Goal: Task Accomplishment & Management: Manage account settings

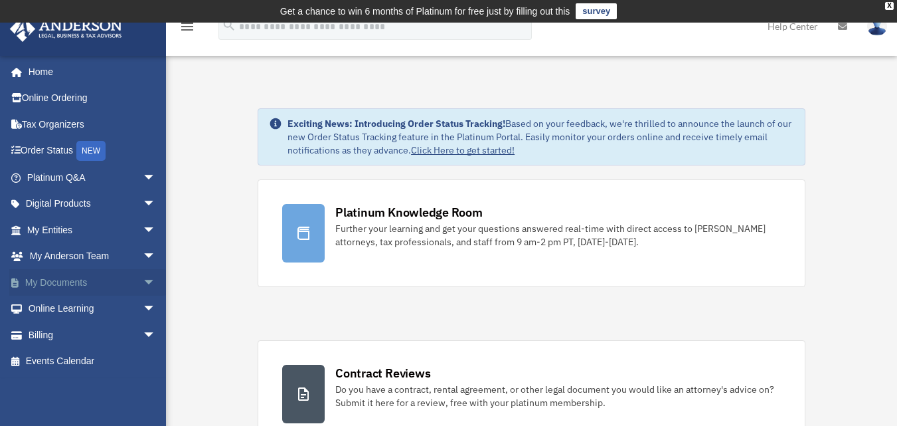
click at [89, 276] on link "My Documents arrow_drop_down" at bounding box center [92, 282] width 167 height 27
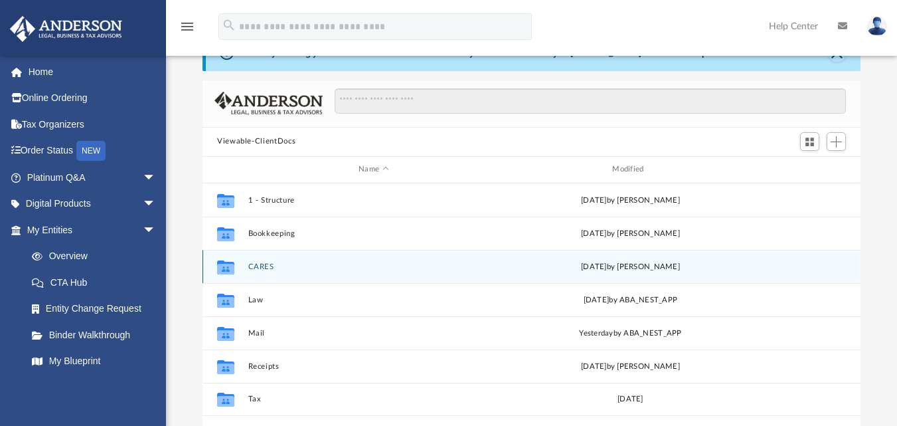
scroll to position [133, 0]
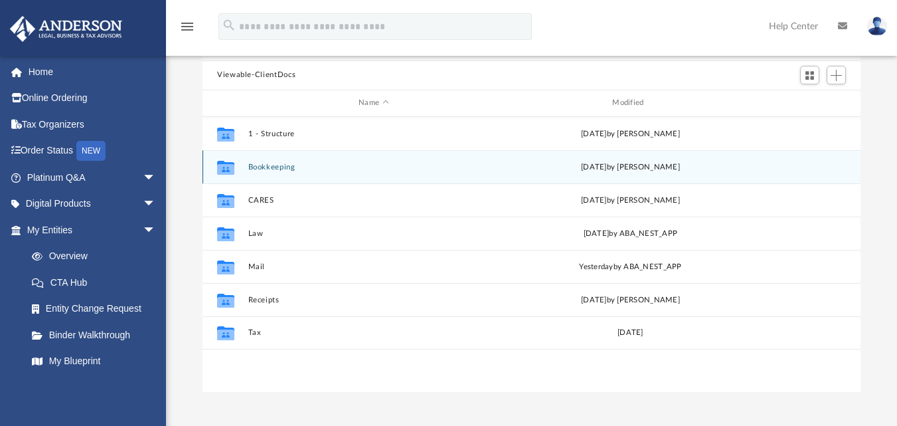
click at [230, 165] on icon "grid" at bounding box center [225, 168] width 17 height 11
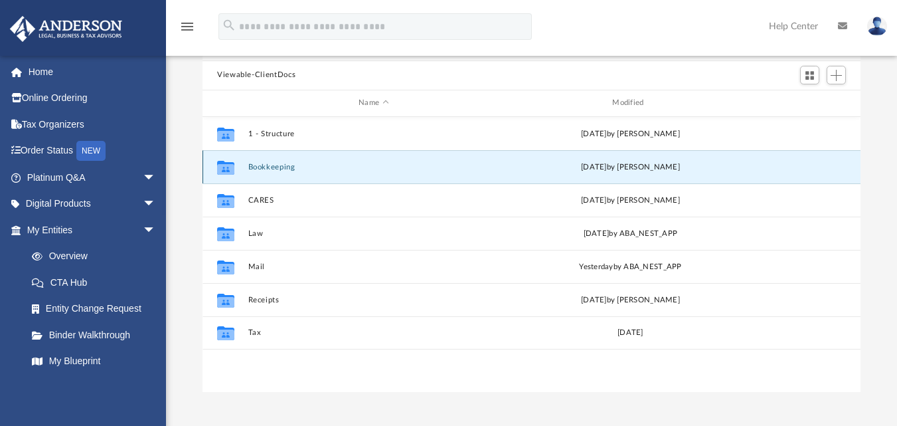
click at [230, 165] on icon "grid" at bounding box center [225, 168] width 17 height 11
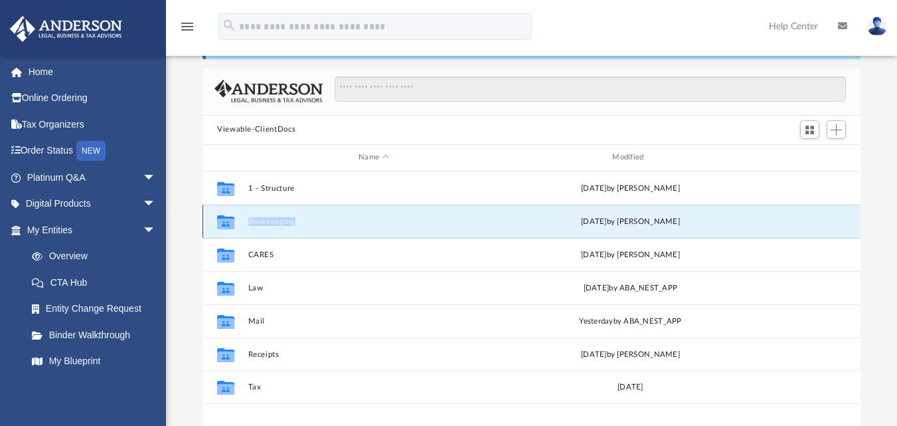
scroll to position [0, 0]
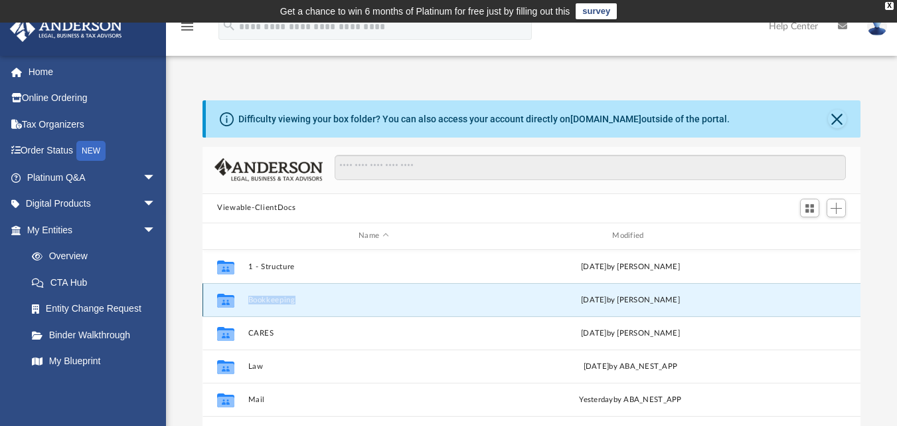
click at [374, 300] on button "Bookkeeping" at bounding box center [373, 299] width 251 height 9
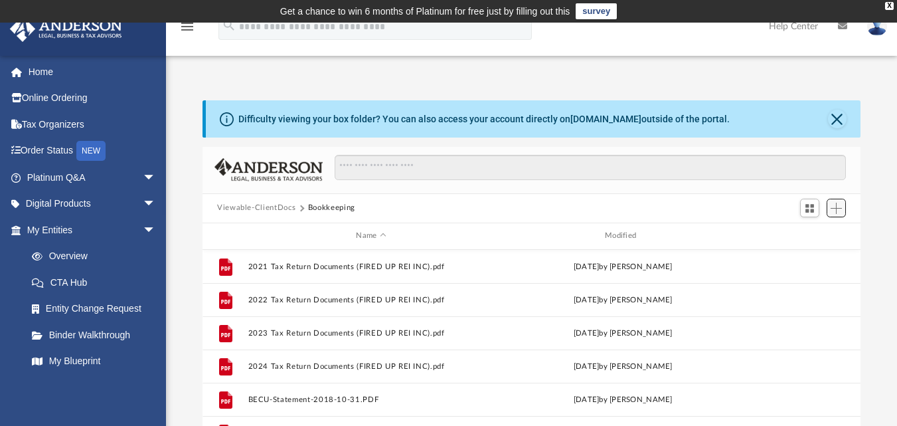
click at [836, 209] on span "Add" at bounding box center [836, 208] width 11 height 11
click at [810, 235] on li "Upload" at bounding box center [817, 235] width 43 height 14
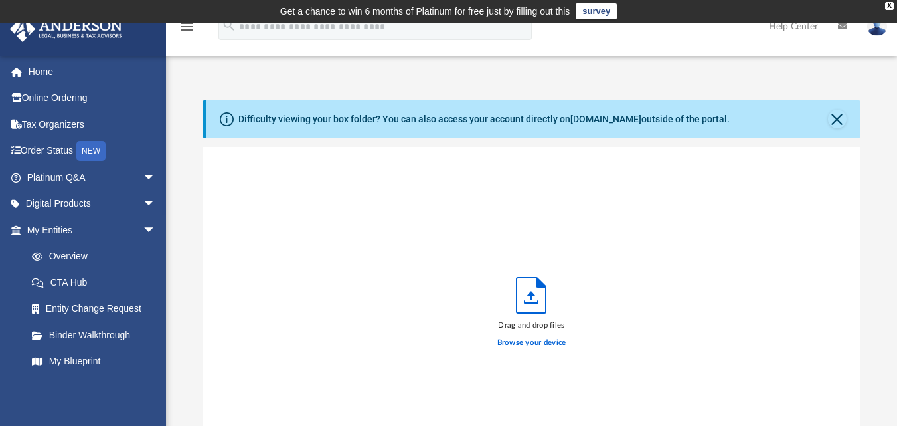
scroll to position [327, 648]
click at [537, 342] on label "Browse your device" at bounding box center [531, 343] width 69 height 12
click at [0, 0] on input "Browse your device" at bounding box center [0, 0] width 0 height 0
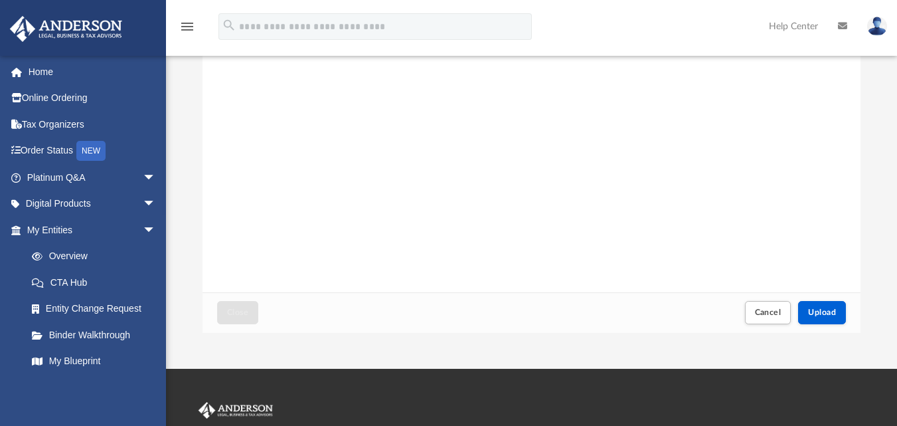
scroll to position [266, 0]
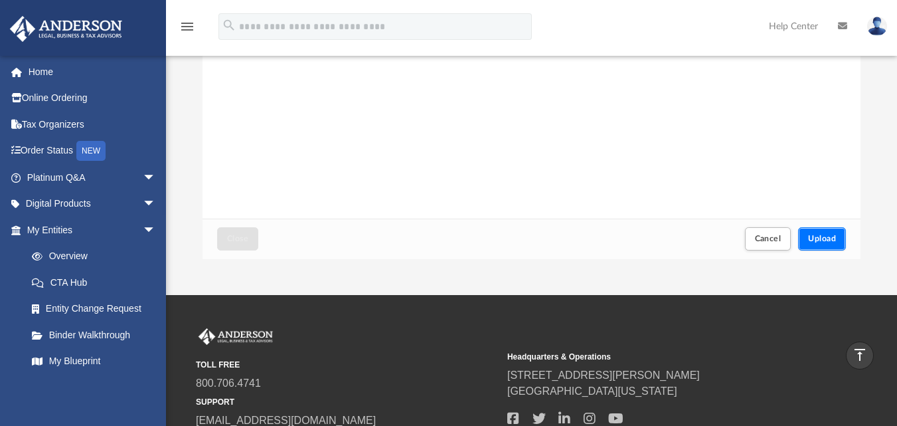
click at [812, 236] on span "Upload" at bounding box center [822, 238] width 28 height 8
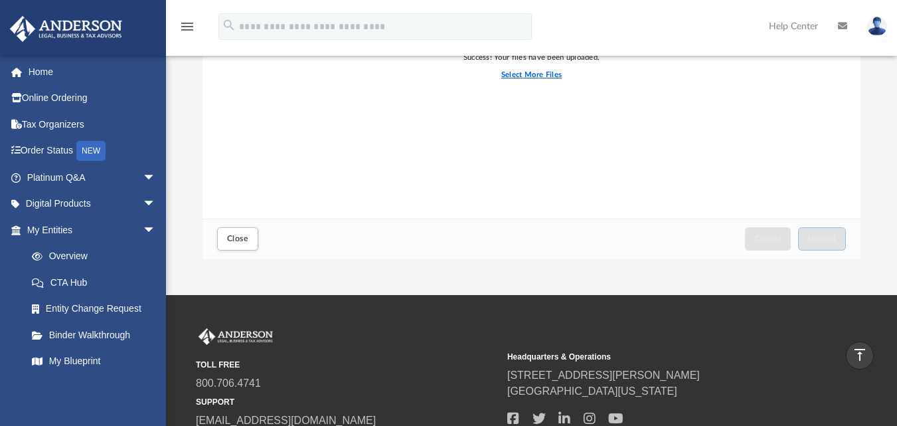
click at [517, 77] on label "Select More Files" at bounding box center [531, 75] width 60 height 12
click at [0, 0] on input "Select More Files" at bounding box center [0, 0] width 0 height 0
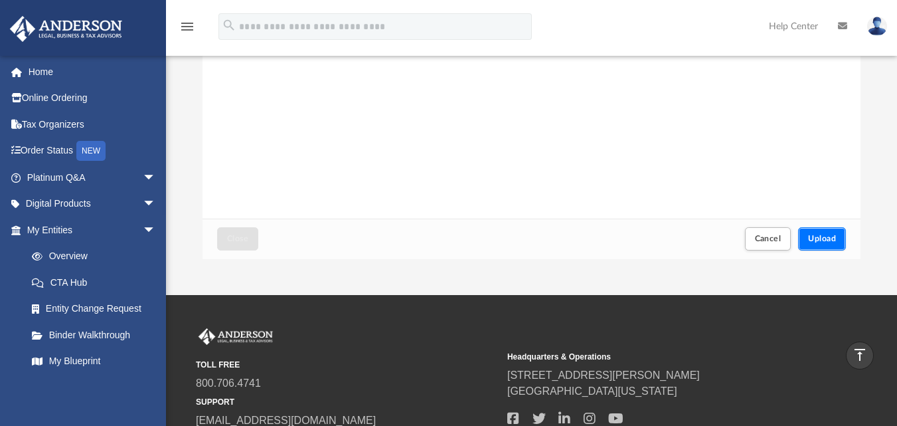
click at [836, 231] on button "Upload" at bounding box center [822, 238] width 48 height 23
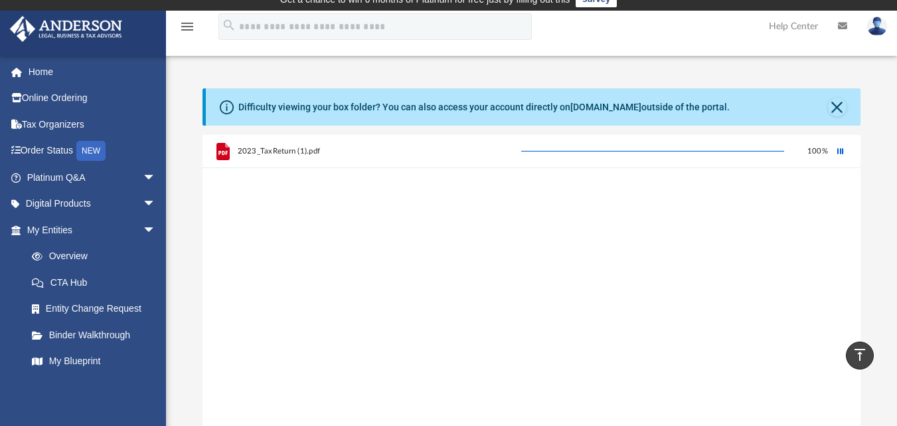
scroll to position [0, 0]
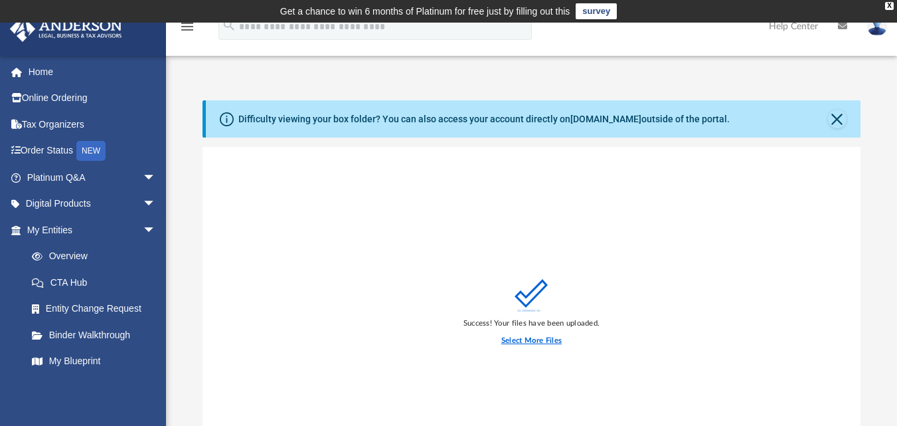
click at [532, 340] on label "Select More Files" at bounding box center [531, 341] width 60 height 12
click at [0, 0] on input "Select More Files" at bounding box center [0, 0] width 0 height 0
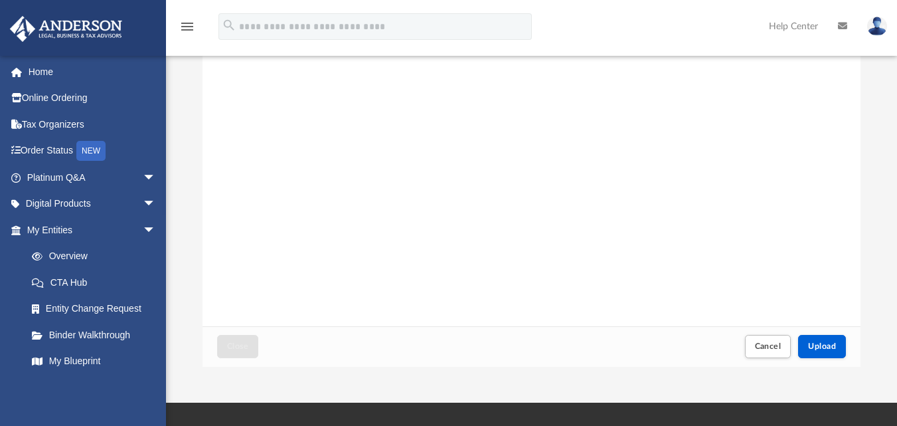
scroll to position [199, 0]
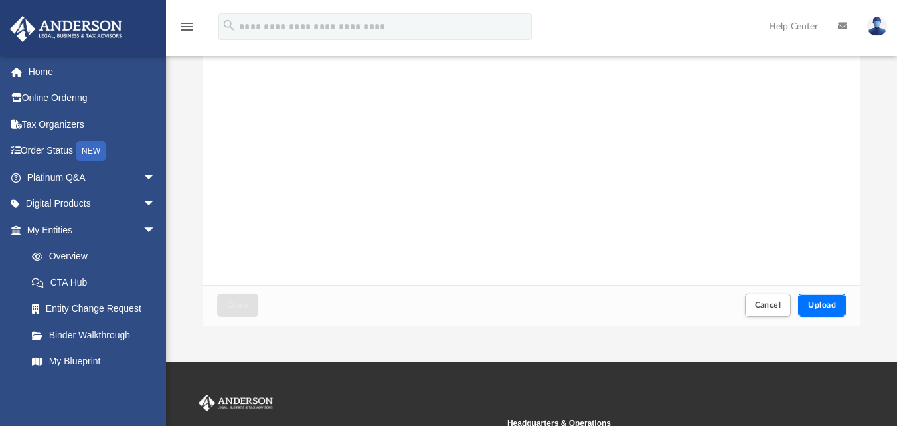
click at [818, 300] on button "Upload" at bounding box center [822, 305] width 48 height 23
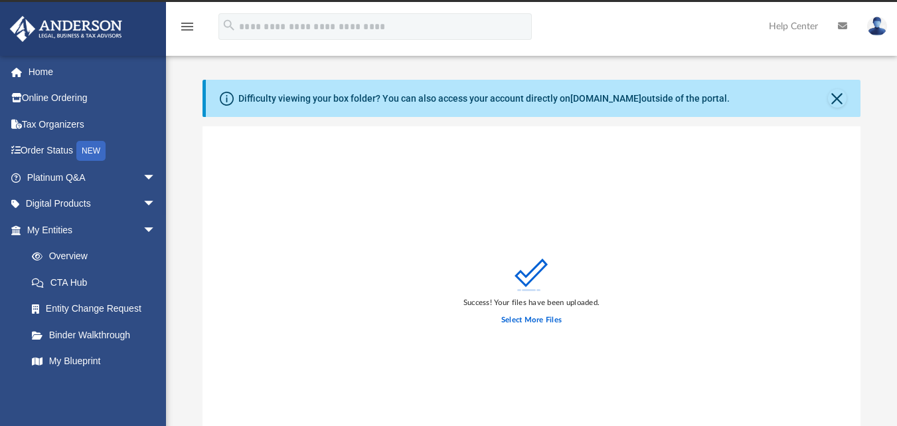
scroll to position [0, 0]
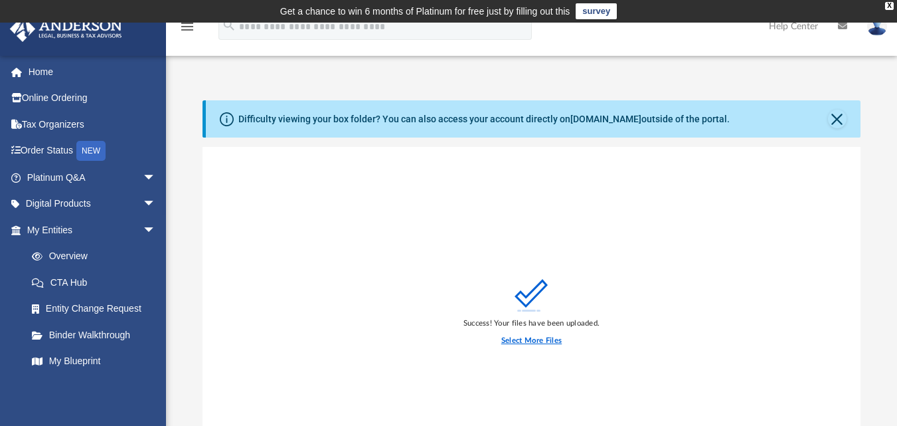
click at [522, 341] on label "Select More Files" at bounding box center [531, 341] width 60 height 12
click at [0, 0] on input "Select More Files" at bounding box center [0, 0] width 0 height 0
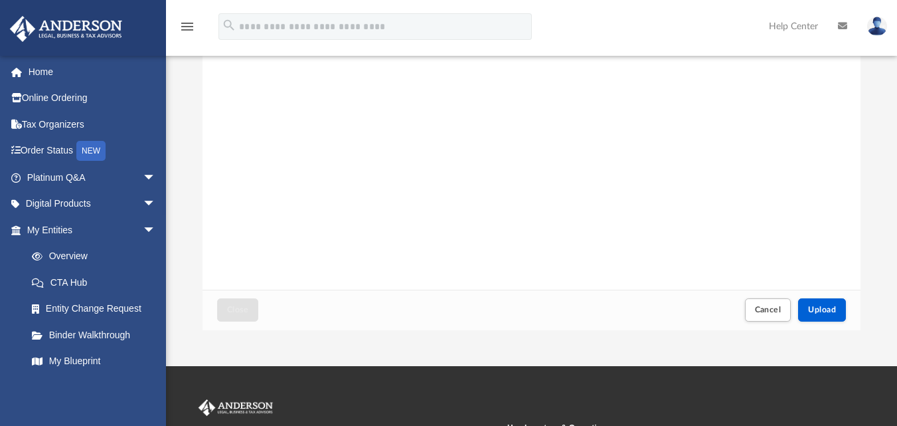
scroll to position [266, 0]
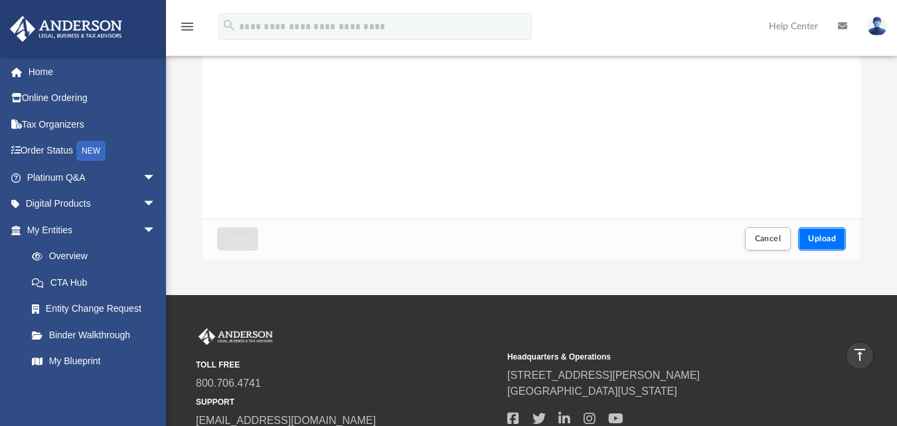
click at [824, 234] on button "Upload" at bounding box center [822, 238] width 48 height 23
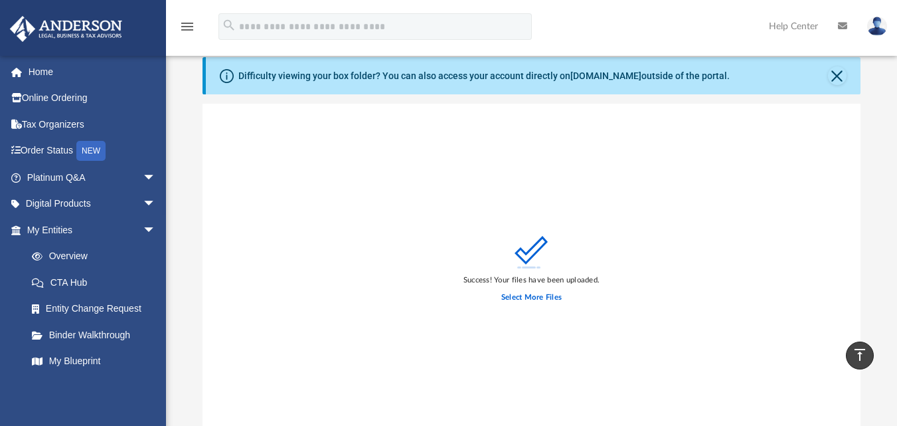
scroll to position [0, 0]
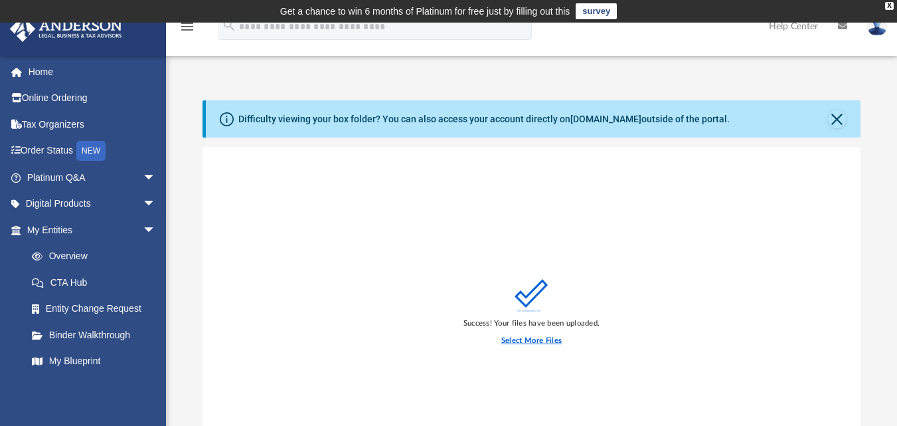
click at [528, 341] on label "Select More Files" at bounding box center [531, 341] width 60 height 12
click at [0, 0] on input "Select More Files" at bounding box center [0, 0] width 0 height 0
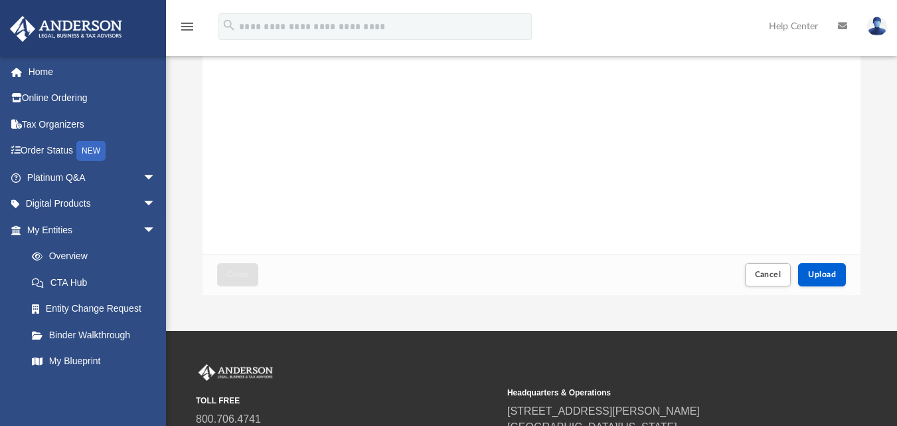
scroll to position [266, 0]
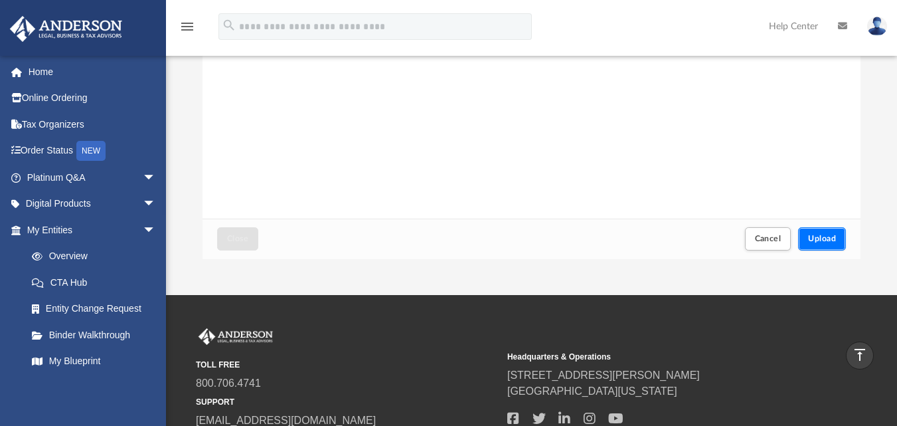
click at [808, 238] on span "Upload" at bounding box center [822, 238] width 28 height 8
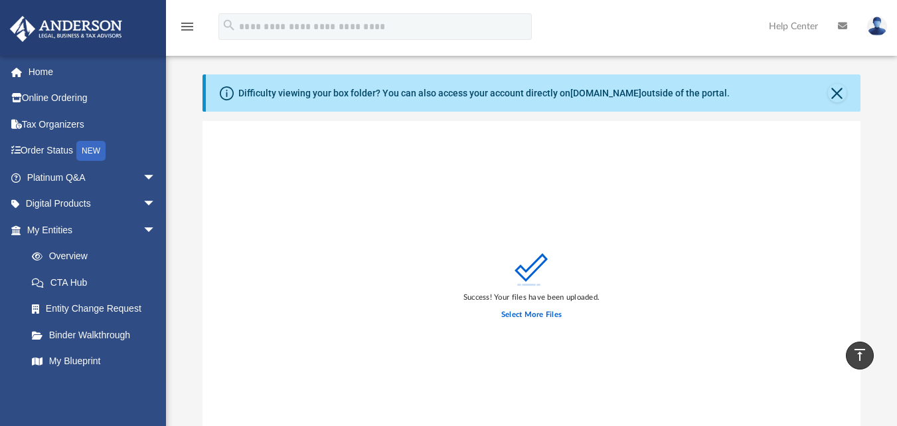
scroll to position [0, 0]
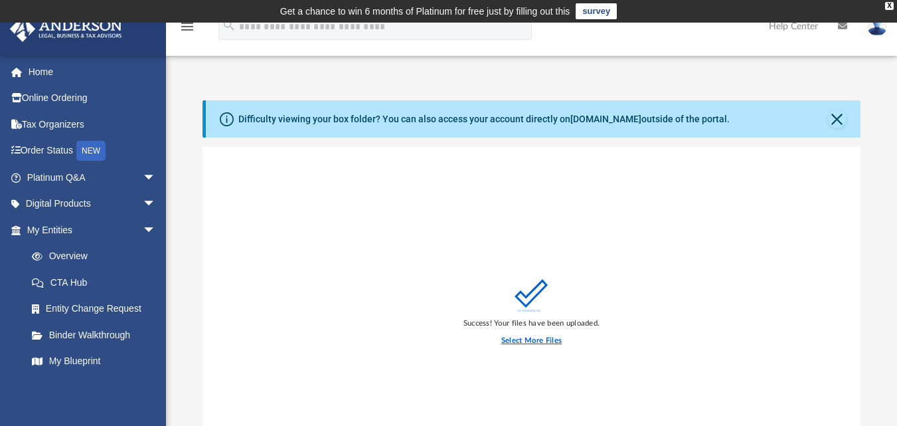
click at [543, 341] on label "Select More Files" at bounding box center [531, 341] width 60 height 12
click at [0, 0] on input "Select More Files" at bounding box center [0, 0] width 0 height 0
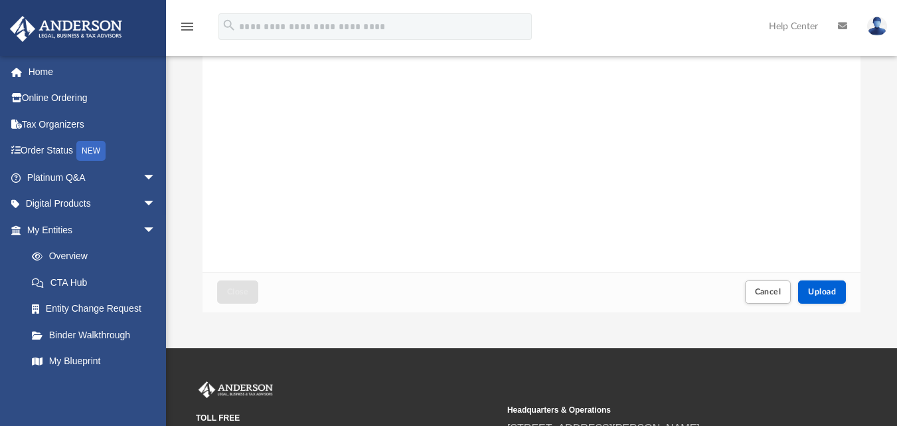
scroll to position [266, 0]
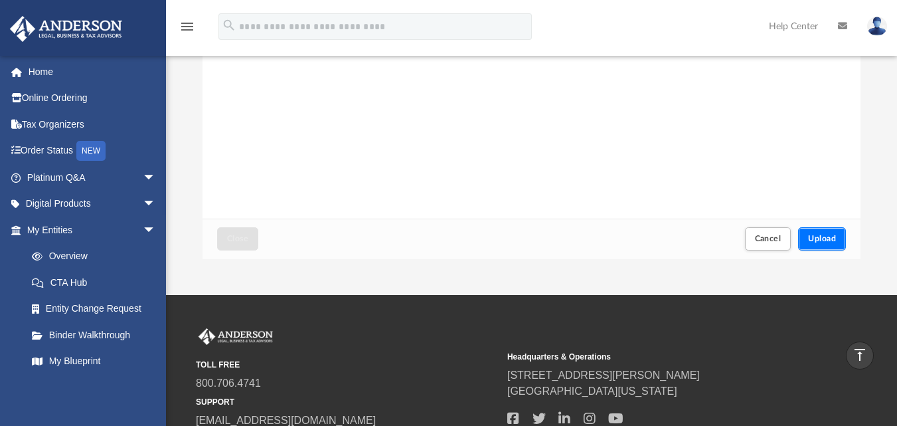
click at [821, 243] on button "Upload" at bounding box center [822, 238] width 48 height 23
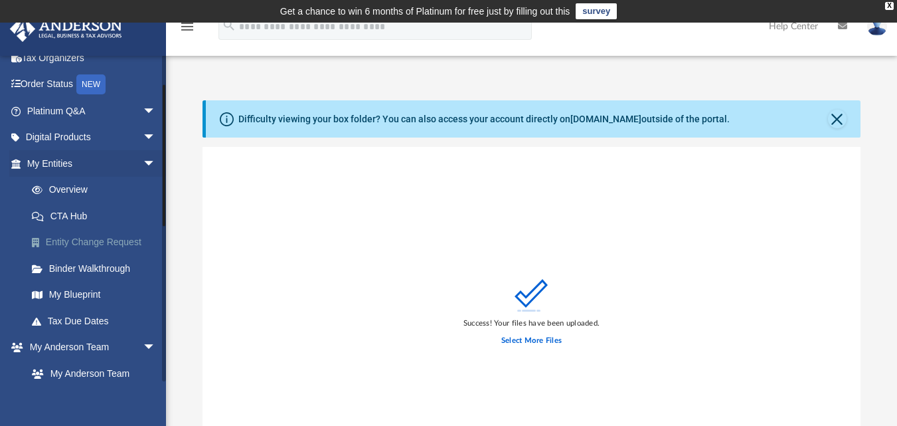
scroll to position [0, 0]
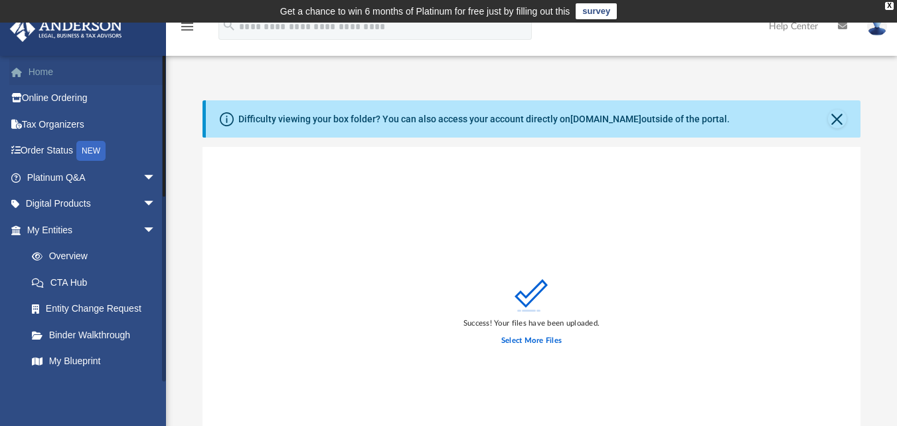
click at [53, 78] on link "Home" at bounding box center [92, 71] width 167 height 27
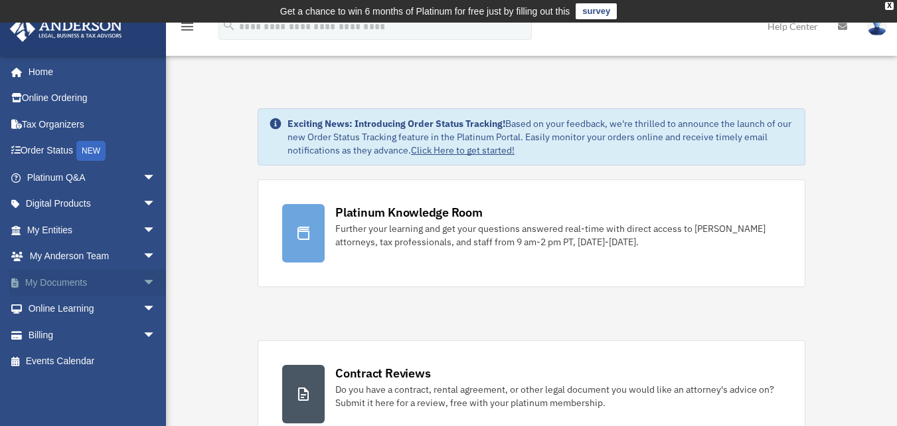
click at [66, 281] on link "My Documents arrow_drop_down" at bounding box center [92, 282] width 167 height 27
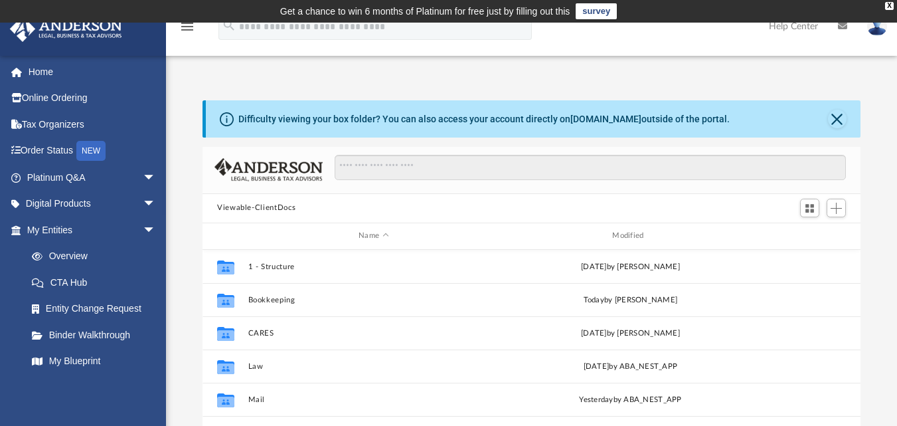
scroll to position [292, 648]
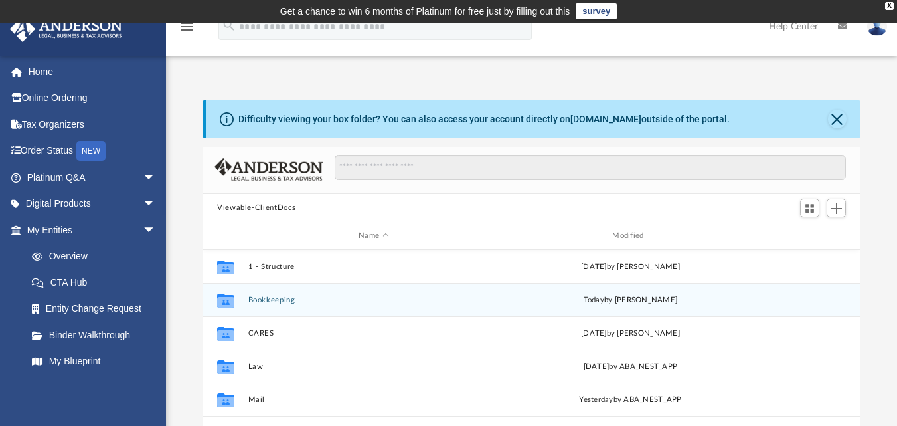
click at [277, 302] on button "Bookkeeping" at bounding box center [373, 299] width 251 height 9
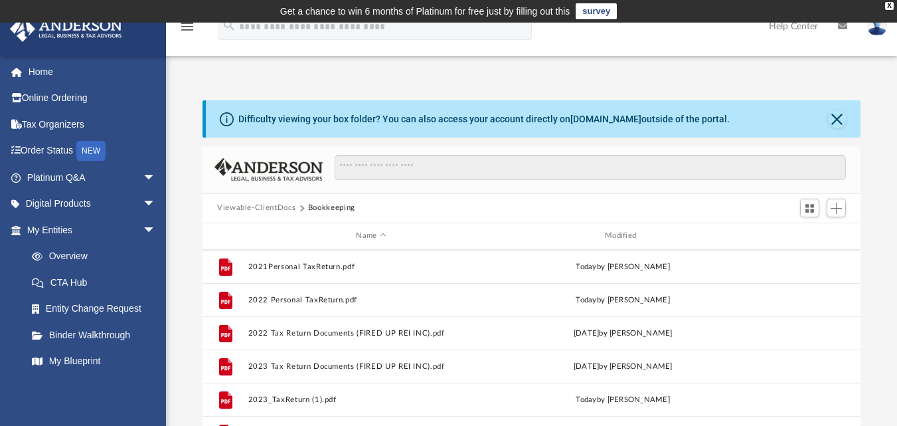
scroll to position [133, 0]
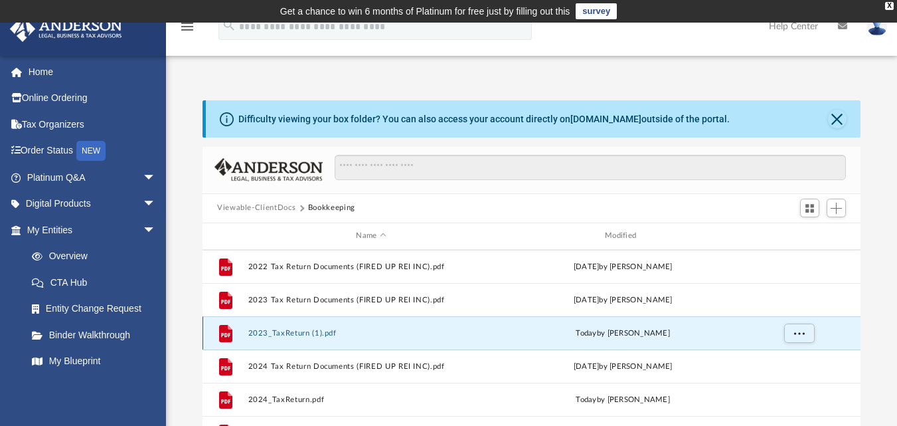
click at [296, 335] on button "2023_TaxReturn (1).pdf" at bounding box center [371, 332] width 246 height 9
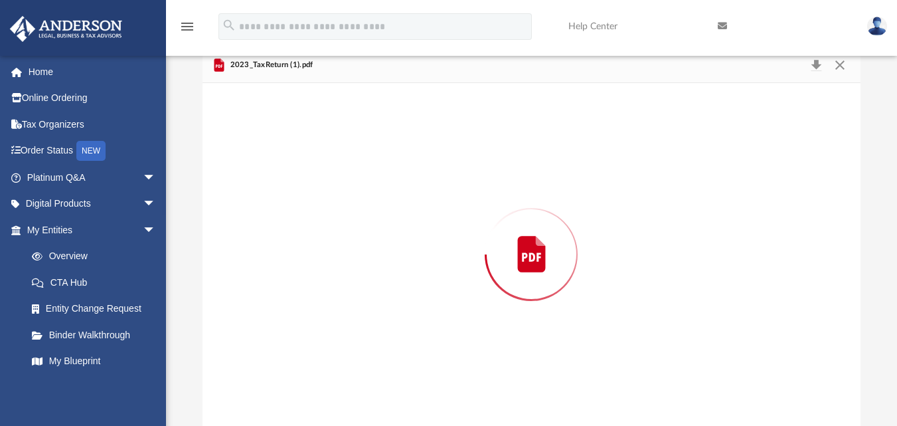
click at [296, 335] on div "Preview" at bounding box center [532, 254] width 658 height 343
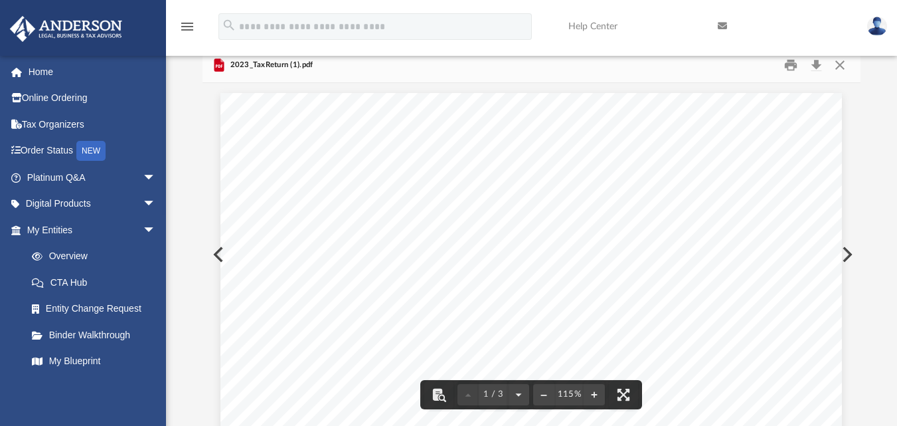
click at [840, 64] on button "Close" at bounding box center [840, 64] width 24 height 21
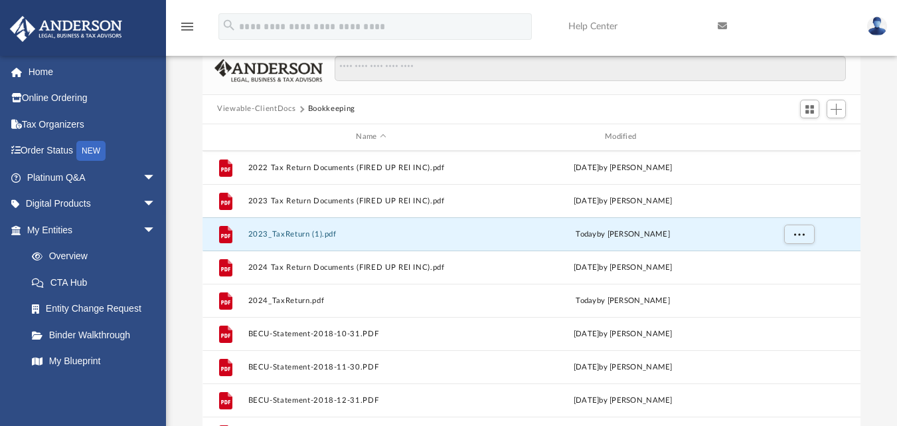
drag, startPoint x: 318, startPoint y: 237, endPoint x: 566, endPoint y: 114, distance: 276.5
click at [566, 114] on div "Viewable-ClientDocs Bookkeeping" at bounding box center [532, 109] width 658 height 29
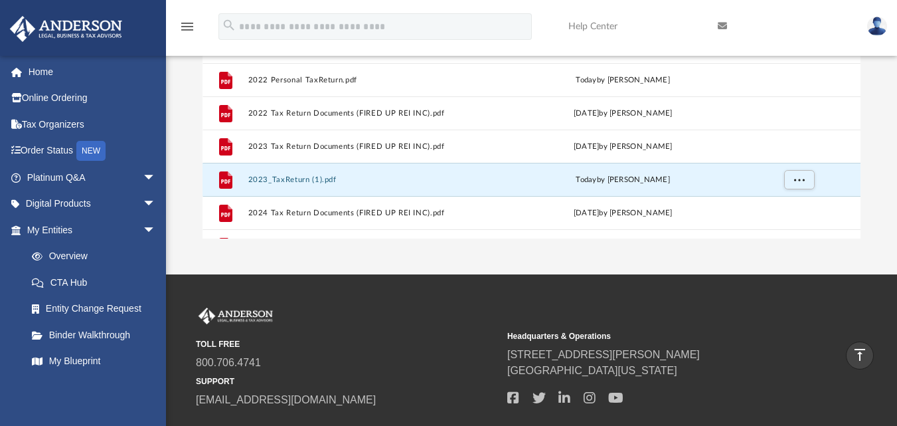
scroll to position [0, 0]
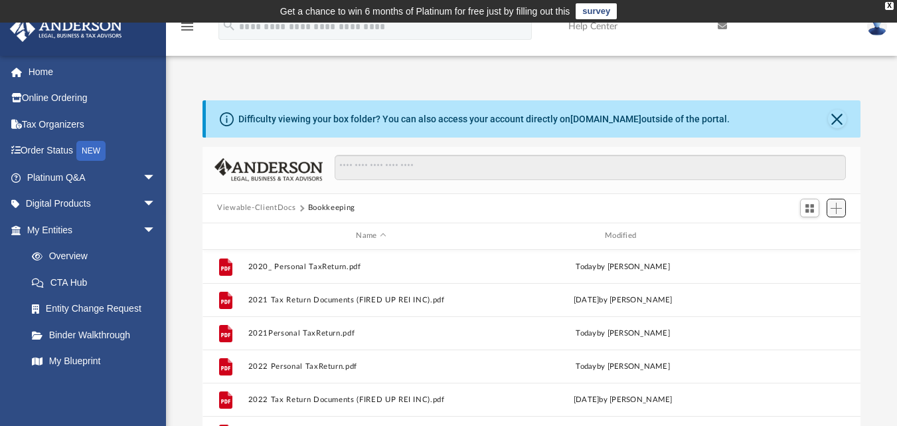
click at [836, 207] on span "Add" at bounding box center [836, 208] width 11 height 11
click at [809, 235] on li "Upload" at bounding box center [817, 235] width 43 height 14
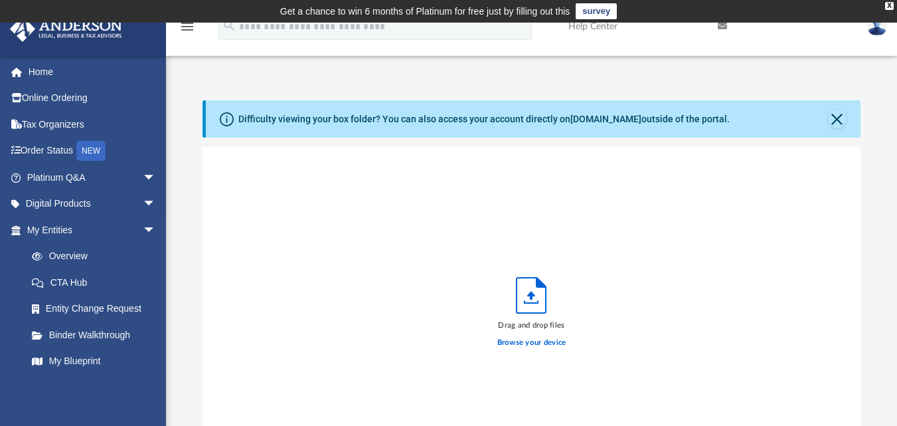
scroll to position [327, 648]
click at [531, 342] on label "Browse your device" at bounding box center [531, 343] width 69 height 12
click at [0, 0] on input "Browse your device" at bounding box center [0, 0] width 0 height 0
